Goal: Information Seeking & Learning: Learn about a topic

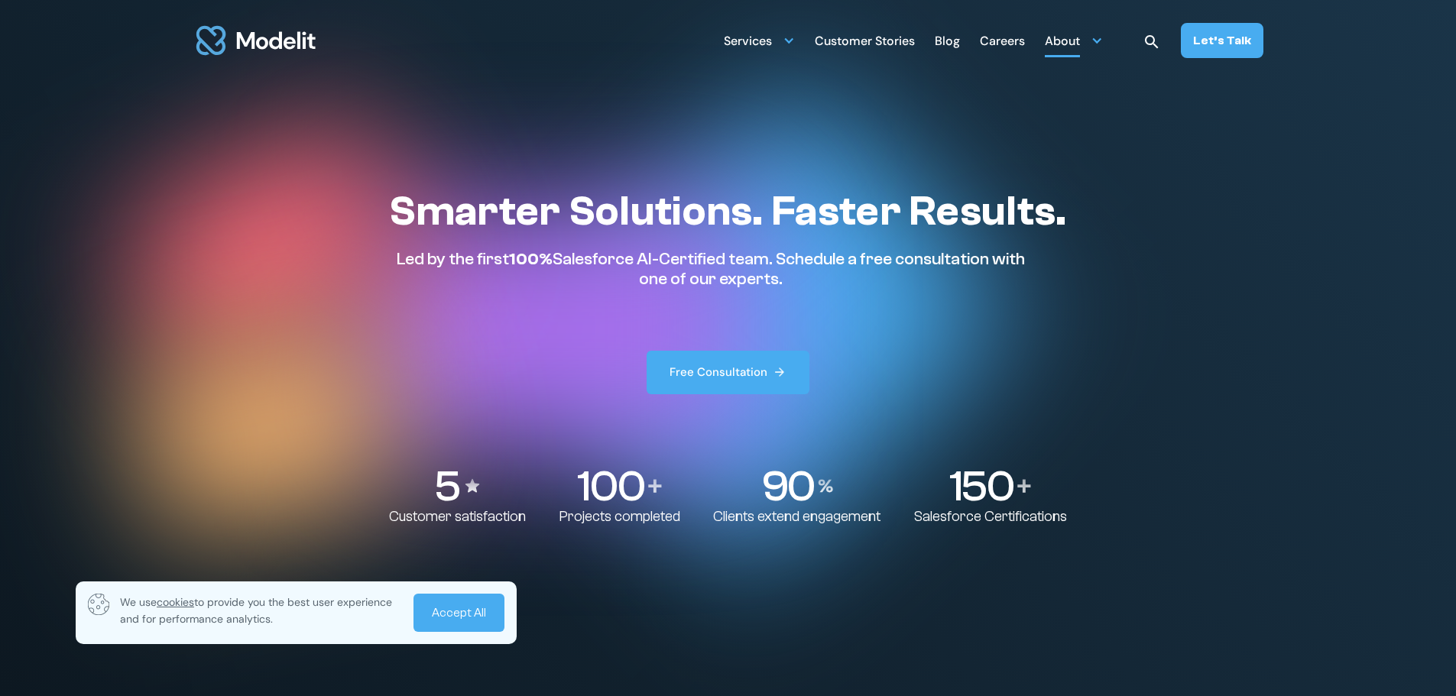
click at [1088, 39] on div "About" at bounding box center [1074, 40] width 58 height 30
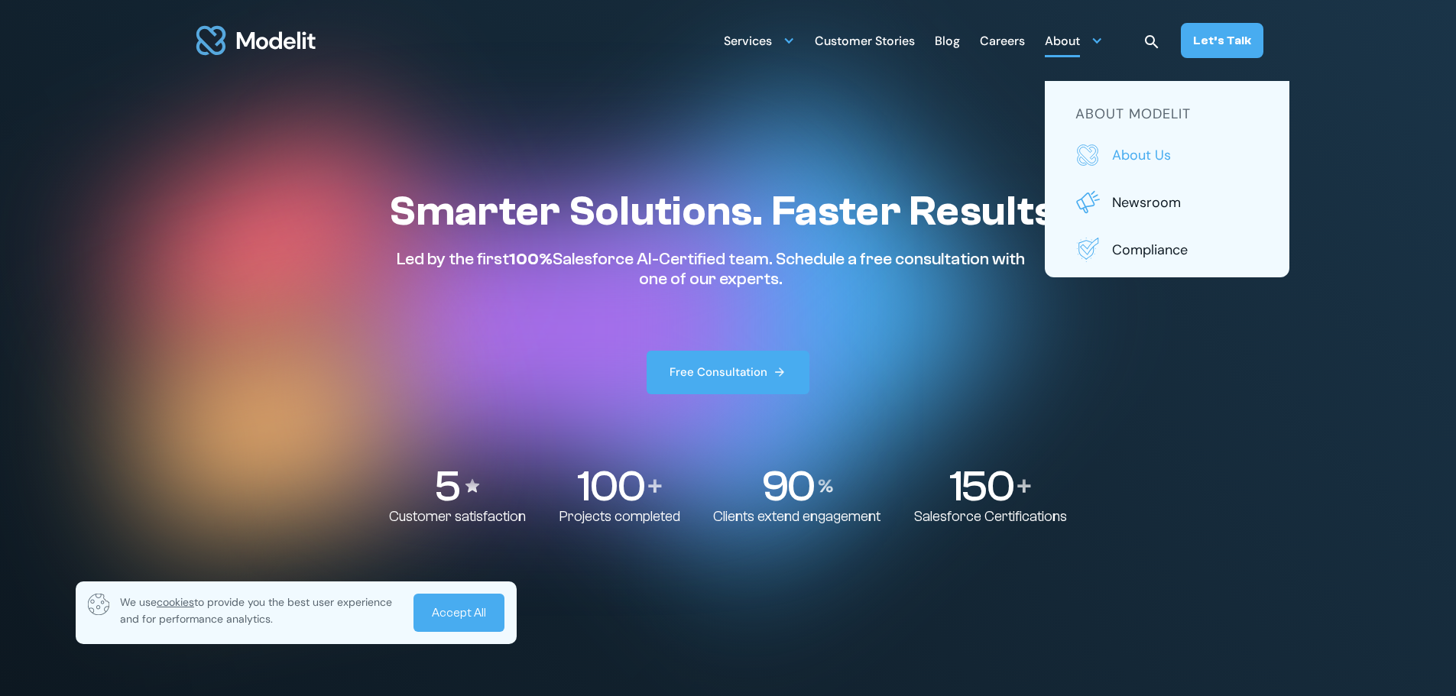
click at [1139, 154] on p "About us" at bounding box center [1185, 155] width 147 height 20
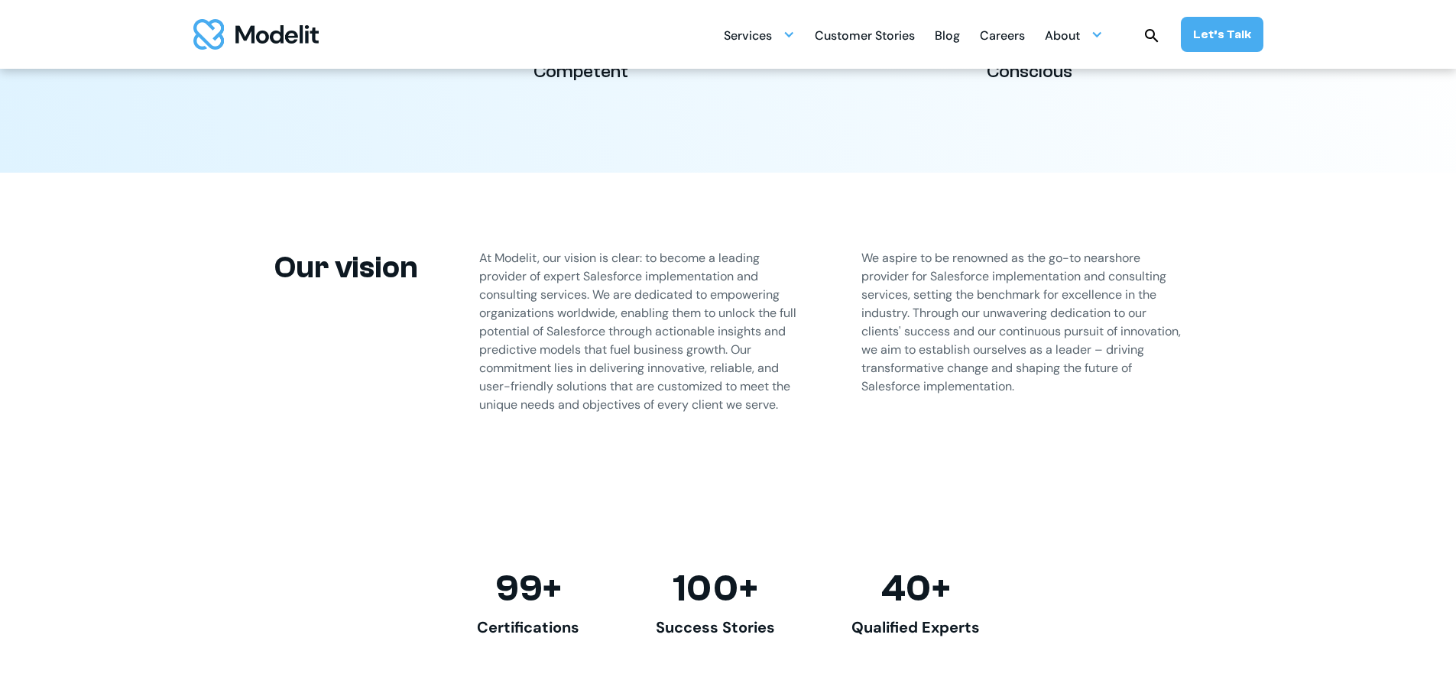
scroll to position [917, 0]
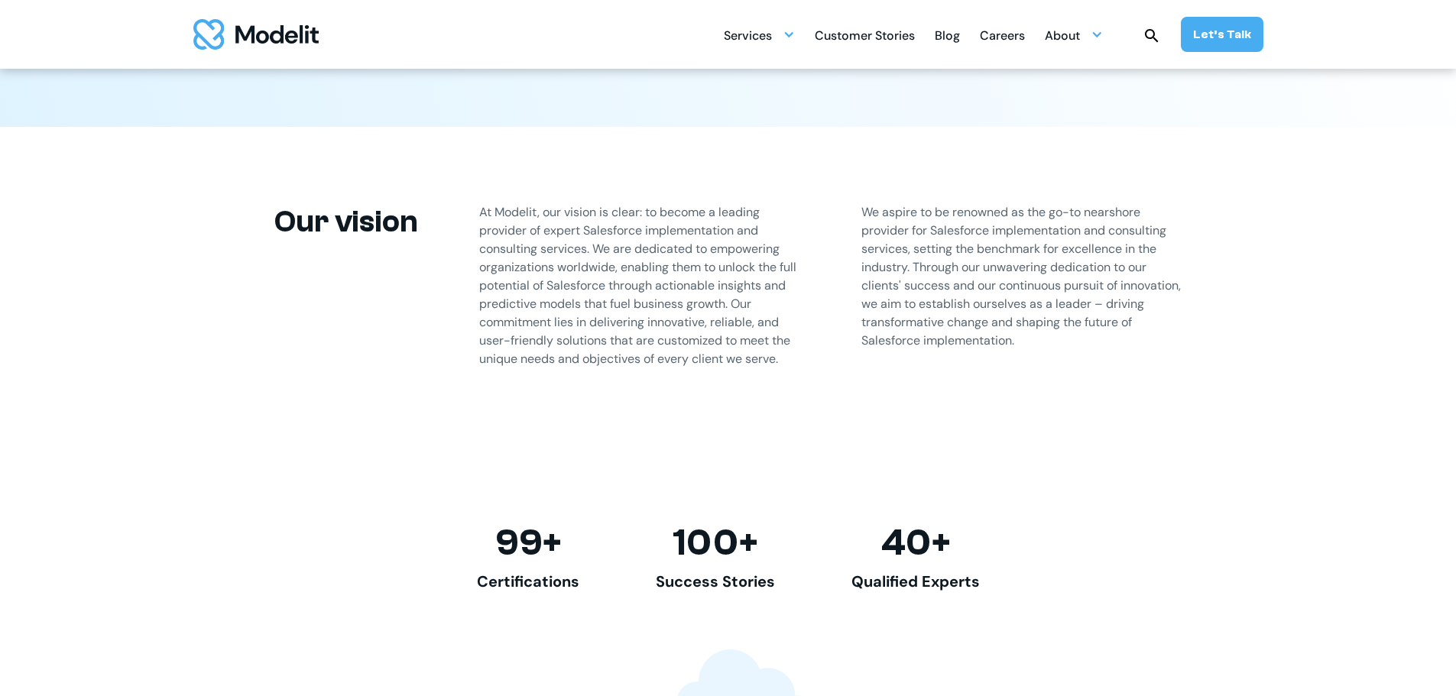
click at [1111, 211] on p "We aspire to be renowned as the go-to nearshore provider for Salesforce impleme…" at bounding box center [1022, 276] width 321 height 147
